Goal: Entertainment & Leisure: Consume media (video, audio)

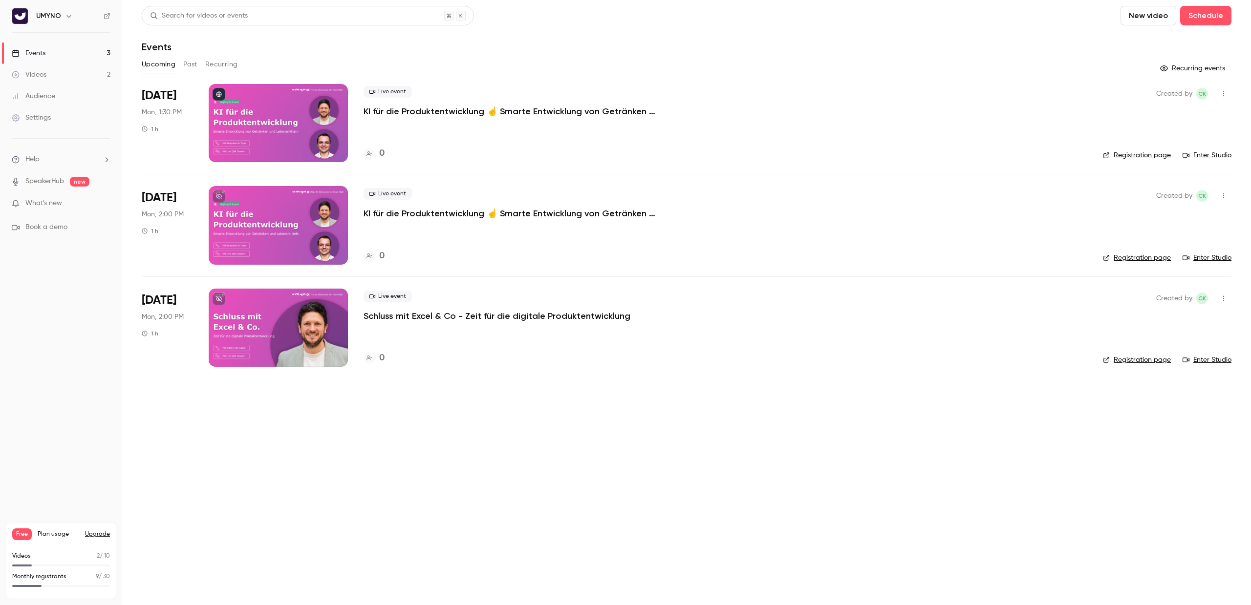
click at [57, 72] on link "Videos 2" at bounding box center [61, 74] width 122 height 21
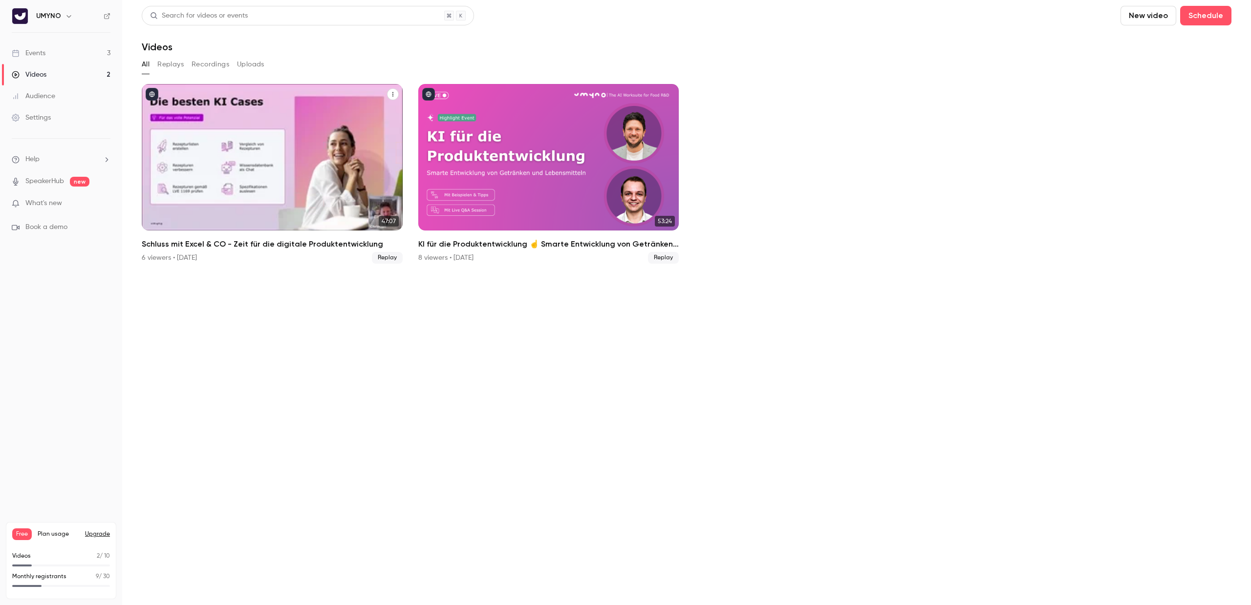
click at [238, 149] on div "Schluss mit Excel & CO - Zeit für die digitale Produktentwicklung" at bounding box center [272, 157] width 261 height 147
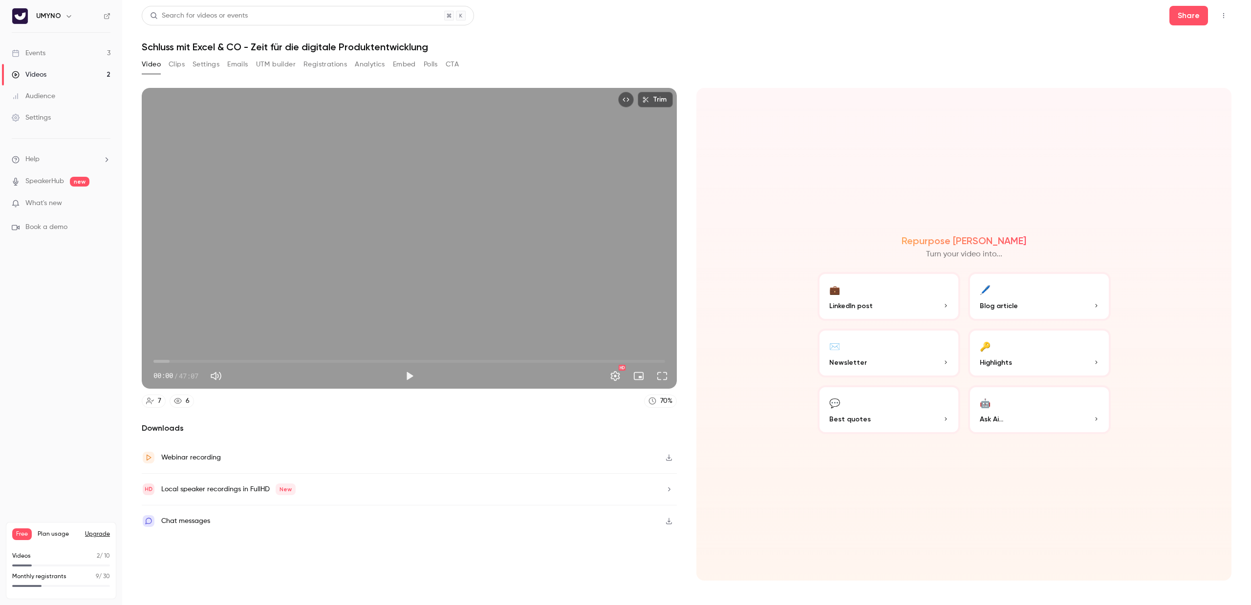
click at [182, 64] on button "Clips" at bounding box center [177, 65] width 16 height 16
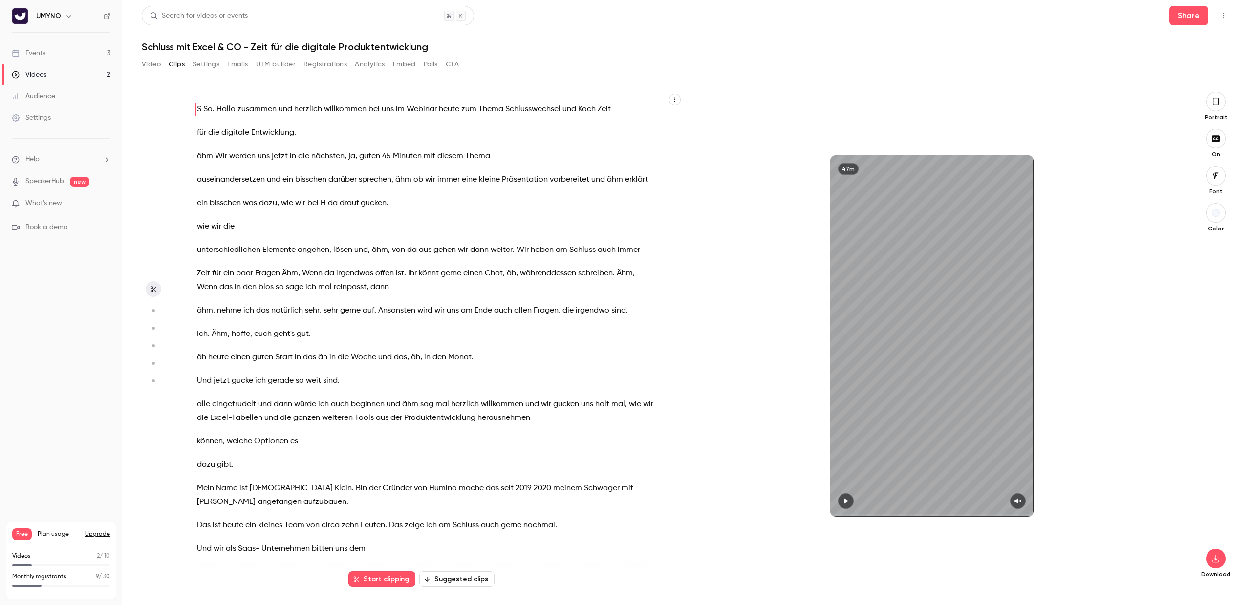
click at [1219, 103] on icon "button" at bounding box center [1216, 101] width 8 height 11
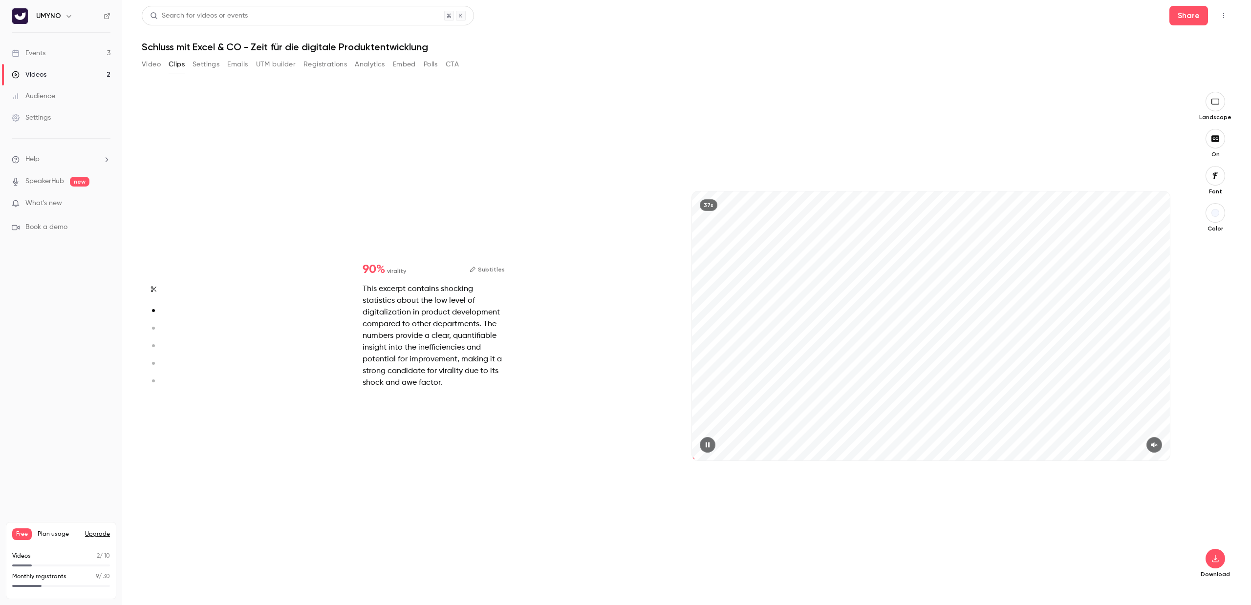
scroll to position [496, 0]
click at [901, 456] on span at bounding box center [931, 459] width 478 height 16
drag, startPoint x: 968, startPoint y: 458, endPoint x: 974, endPoint y: 458, distance: 6.4
click at [970, 458] on span at bounding box center [931, 459] width 478 height 3
drag, startPoint x: 1040, startPoint y: 456, endPoint x: 1047, endPoint y: 457, distance: 7.3
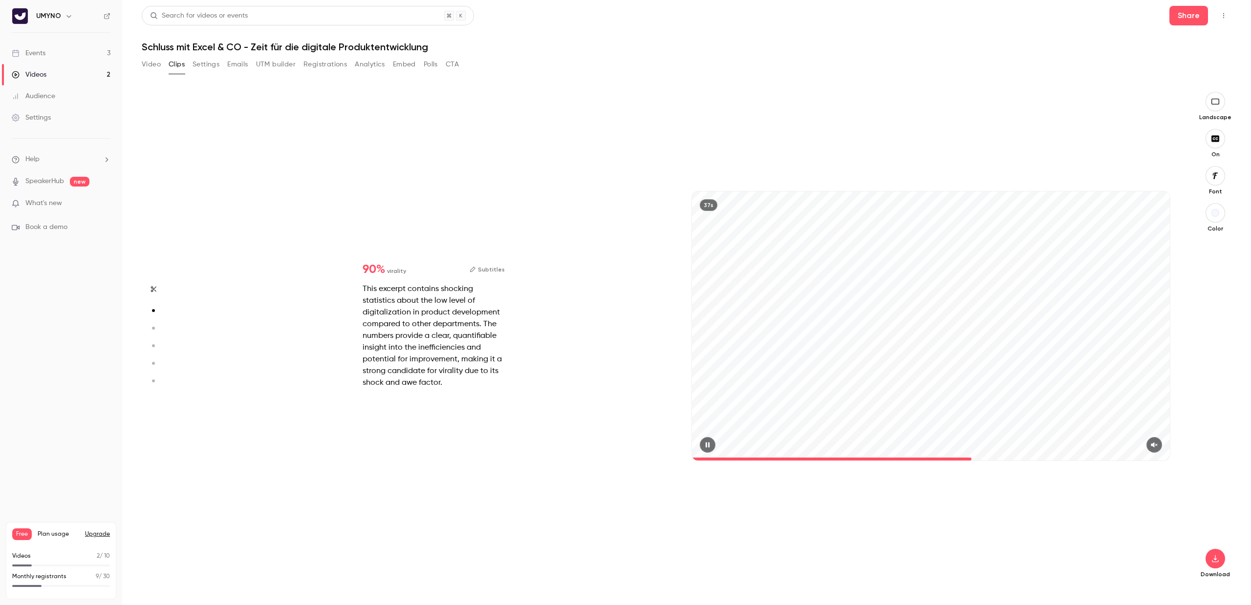
click at [1044, 456] on span at bounding box center [931, 459] width 478 height 16
type input "*"
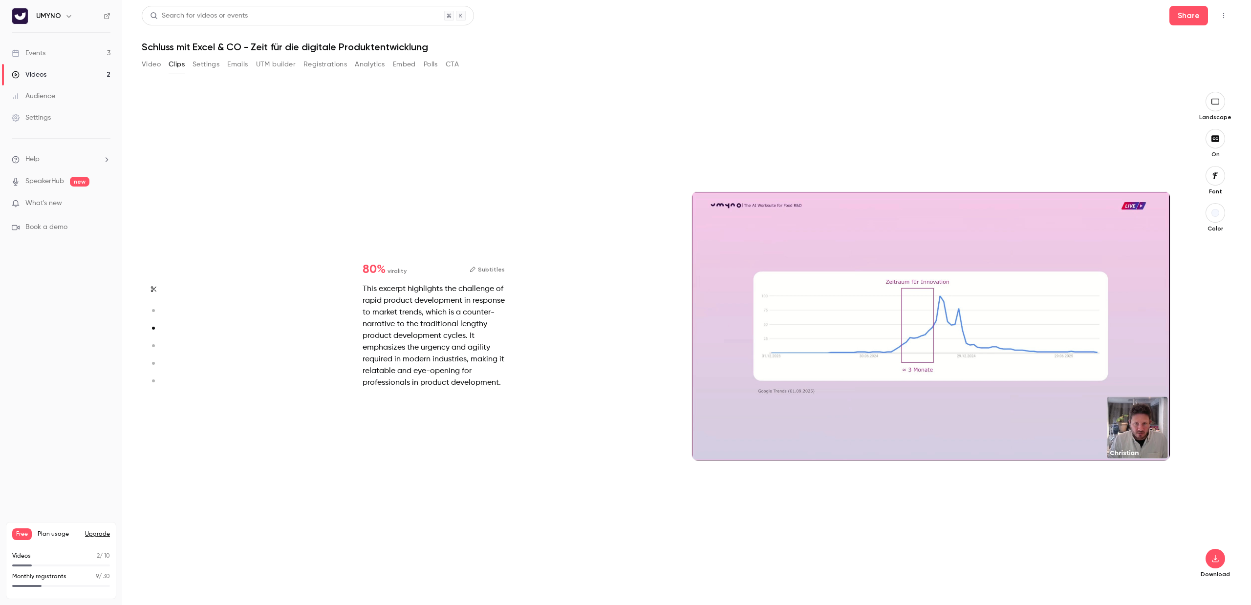
type input "*"
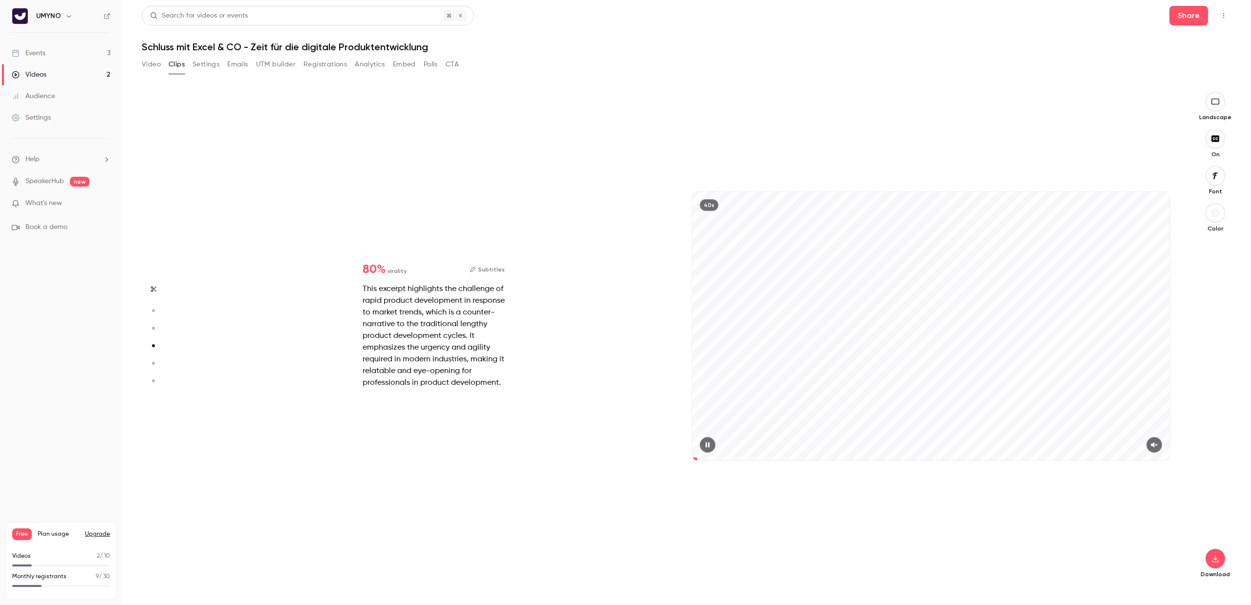
scroll to position [1488, 0]
click at [1152, 445] on icon "button" at bounding box center [1154, 445] width 8 height 7
drag, startPoint x: 814, startPoint y: 458, endPoint x: 678, endPoint y: 457, distance: 136.3
click at [678, 457] on div "80 % virality Subtitles This excerpt highlights the challenge of rapid product …" at bounding box center [682, 336] width 995 height 488
click at [1216, 558] on icon "button" at bounding box center [1215, 559] width 6 height 7
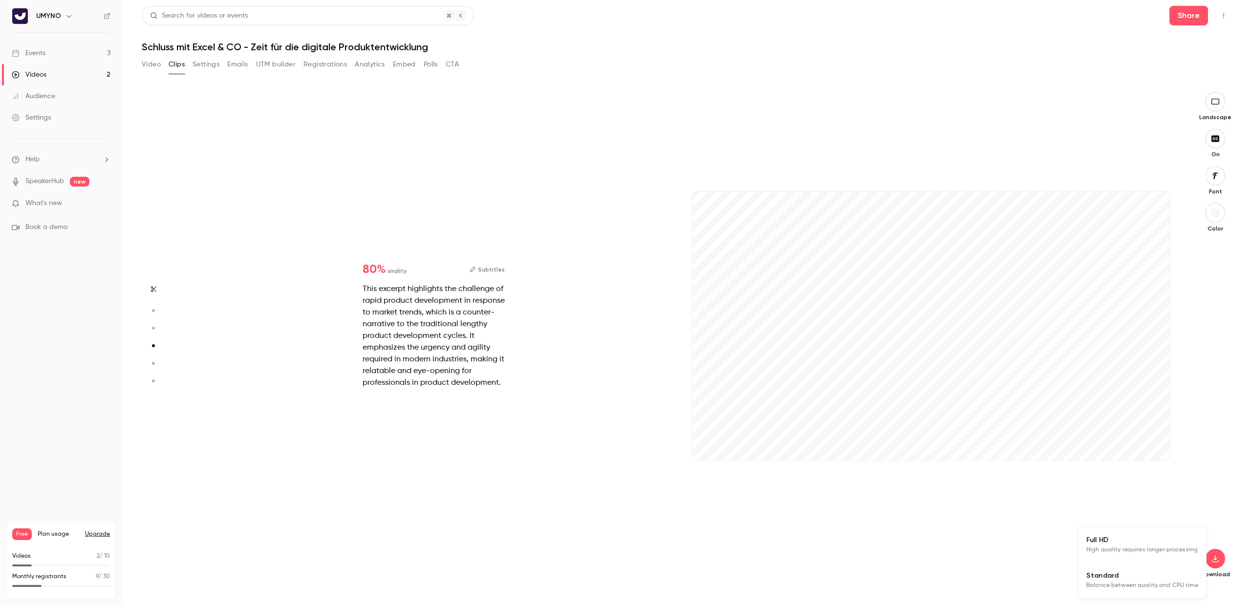
click at [1124, 543] on span "Full HD" at bounding box center [1142, 540] width 112 height 10
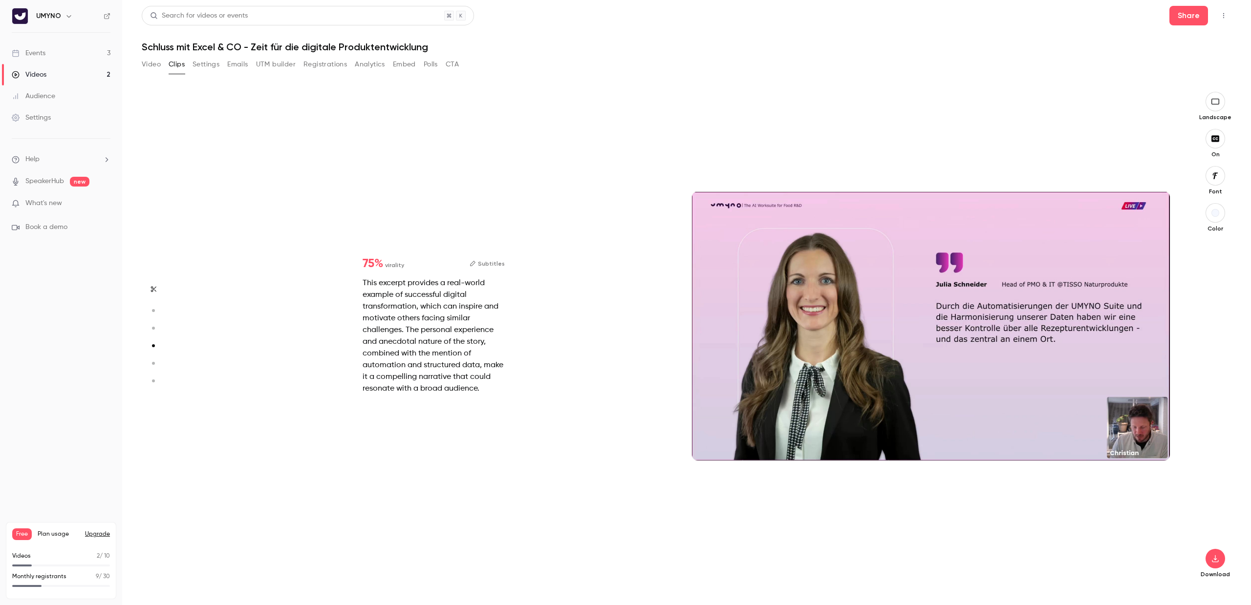
type input "*"
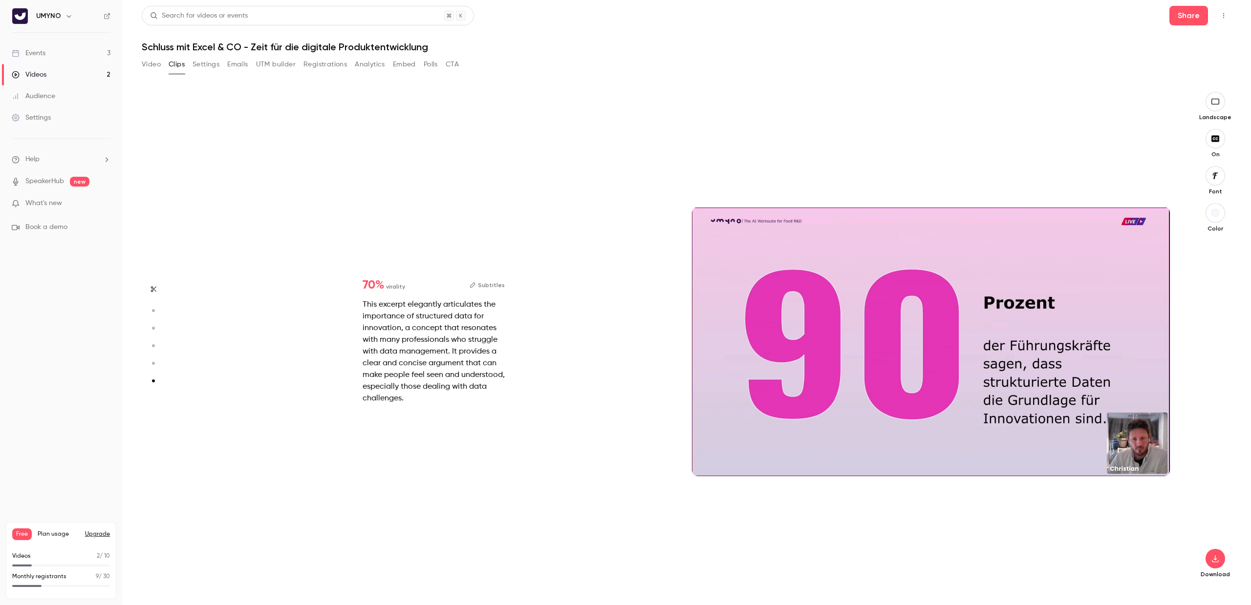
scroll to position [2464, 0]
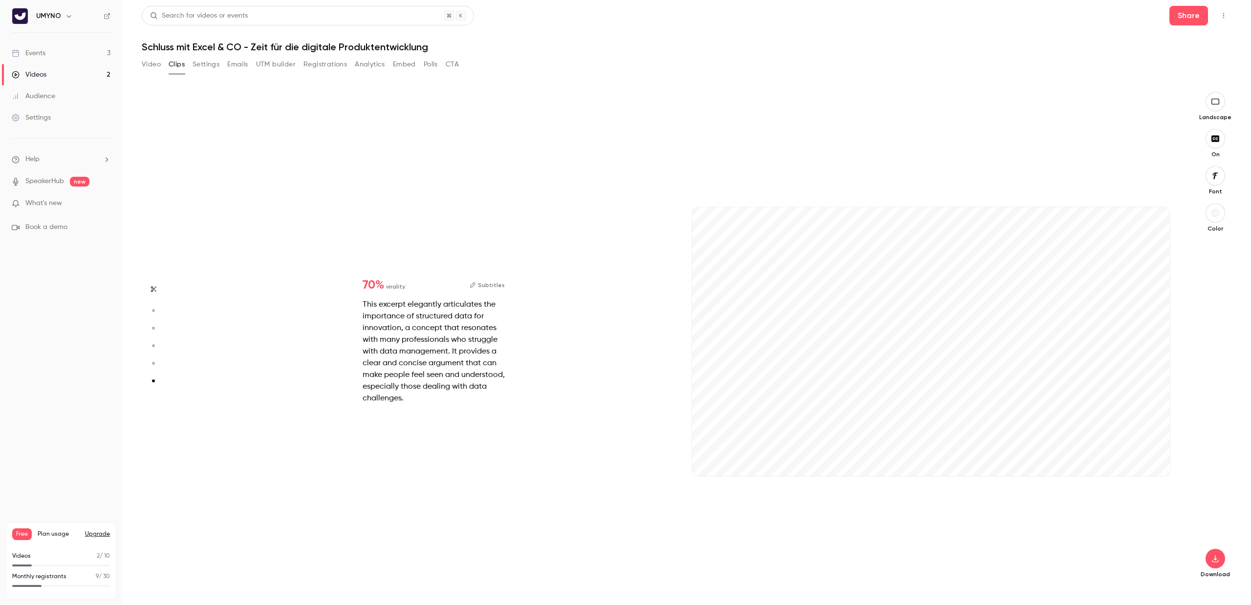
type input "***"
